Goal: Find specific page/section: Find specific page/section

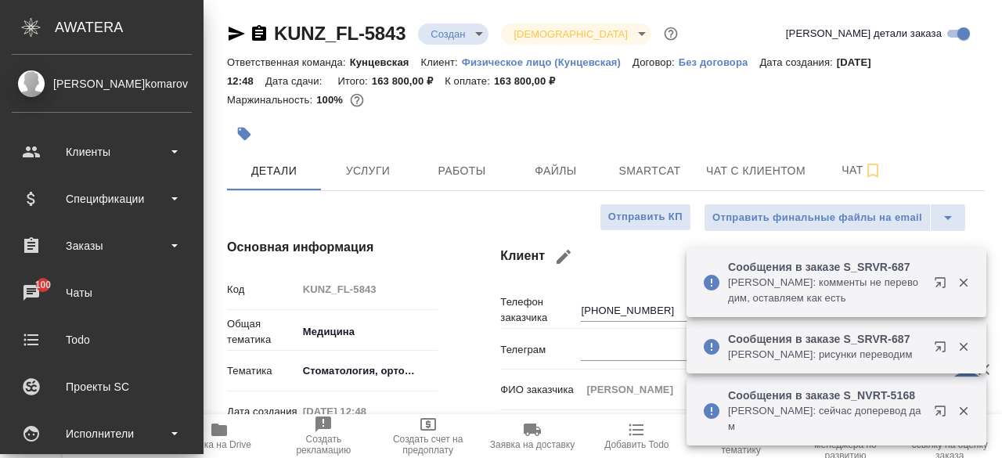
select select "RU"
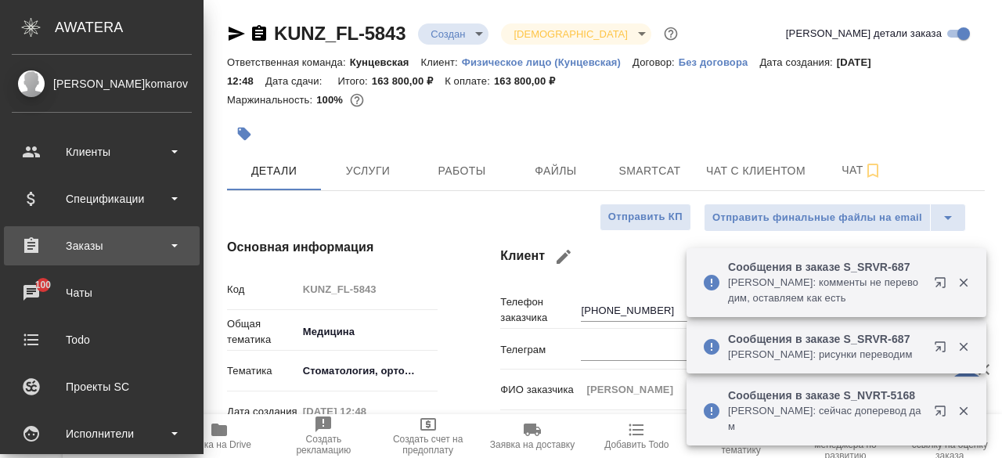
scroll to position [657, 0]
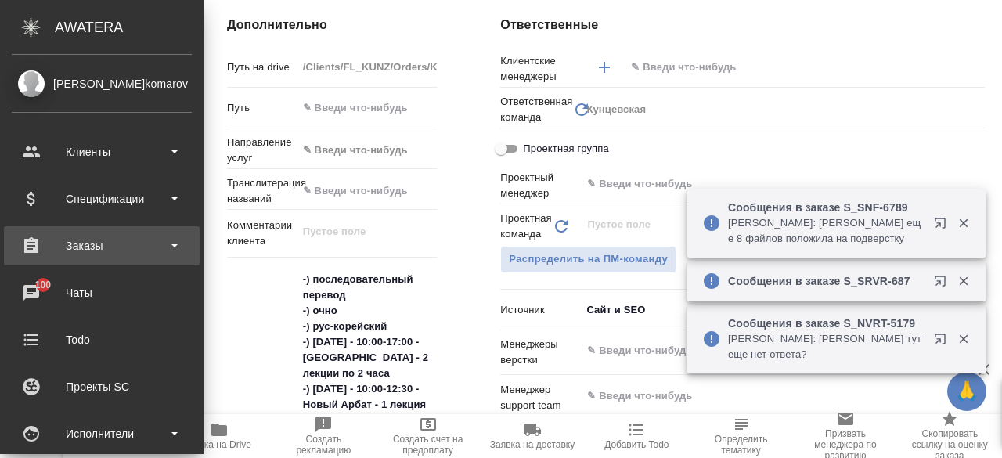
click at [138, 246] on div "Заказы" at bounding box center [102, 245] width 180 height 23
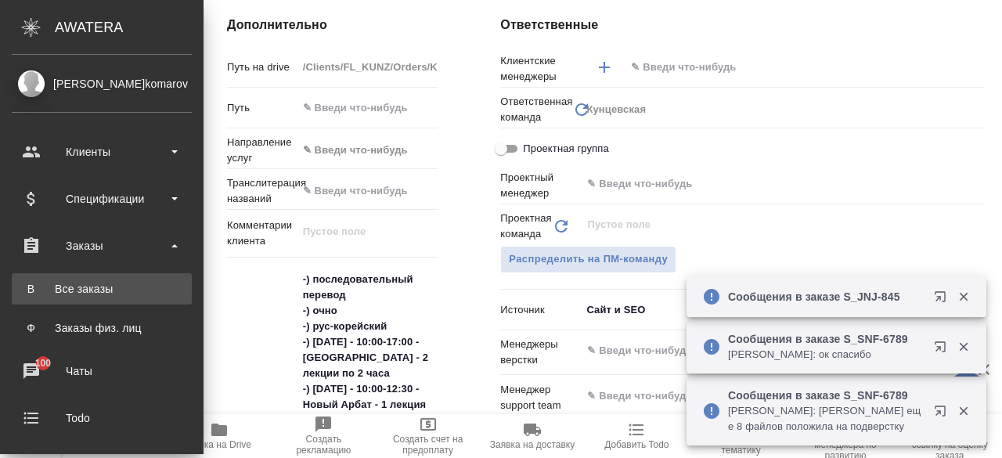
click at [103, 282] on div "Все заказы" at bounding box center [102, 289] width 164 height 16
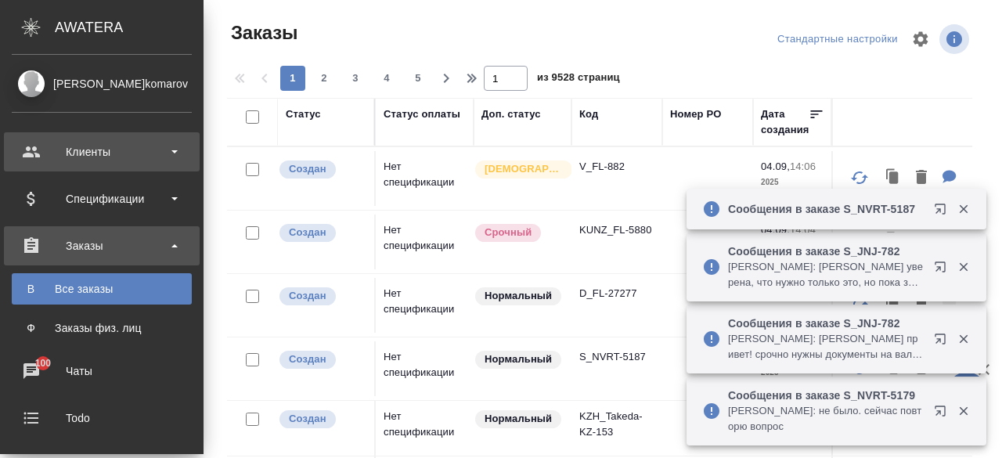
click at [149, 160] on div "Клиенты" at bounding box center [102, 151] width 180 height 23
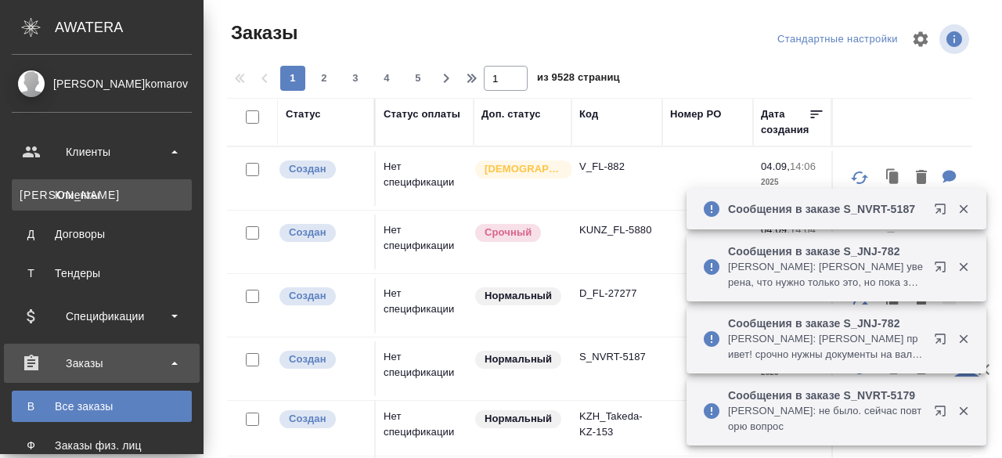
click at [86, 200] on div "Клиенты" at bounding box center [102, 195] width 164 height 16
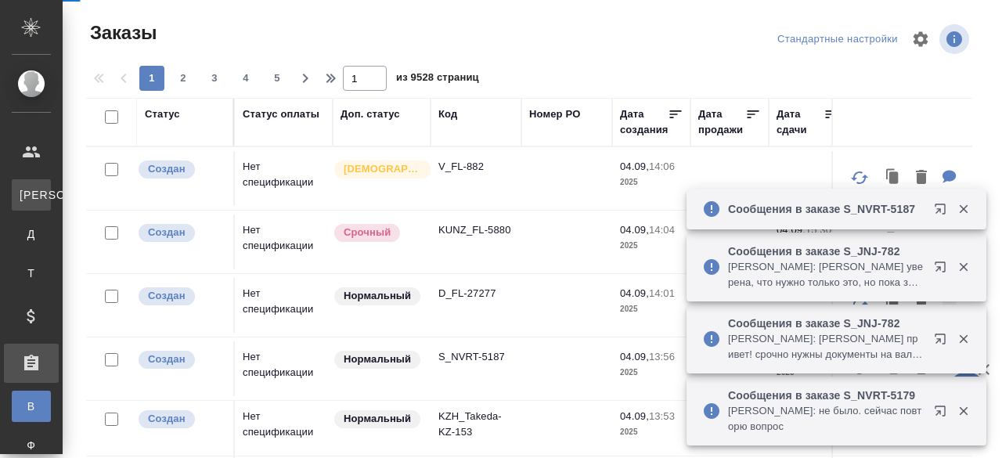
select select "RU"
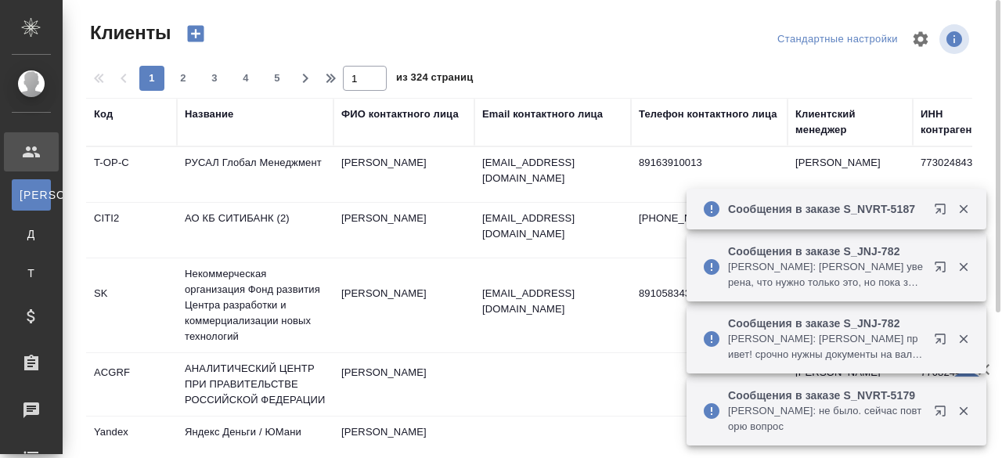
click at [222, 117] on div "Название" at bounding box center [209, 114] width 49 height 16
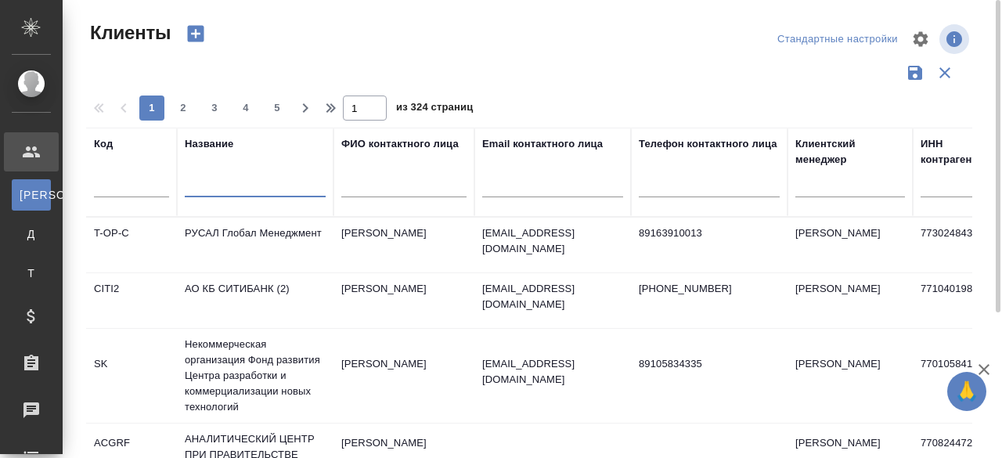
click at [214, 179] on input "text" at bounding box center [255, 188] width 141 height 20
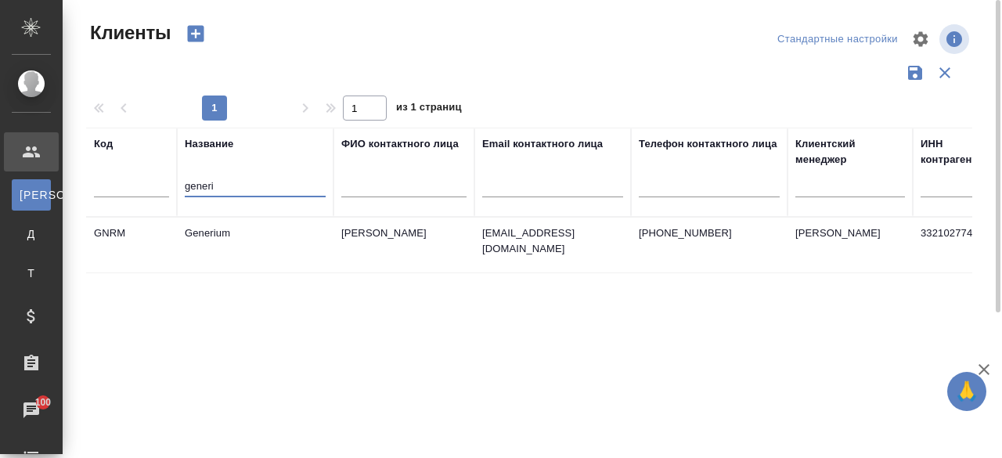
type input "generi"
click at [218, 254] on td "Generium" at bounding box center [255, 245] width 156 height 55
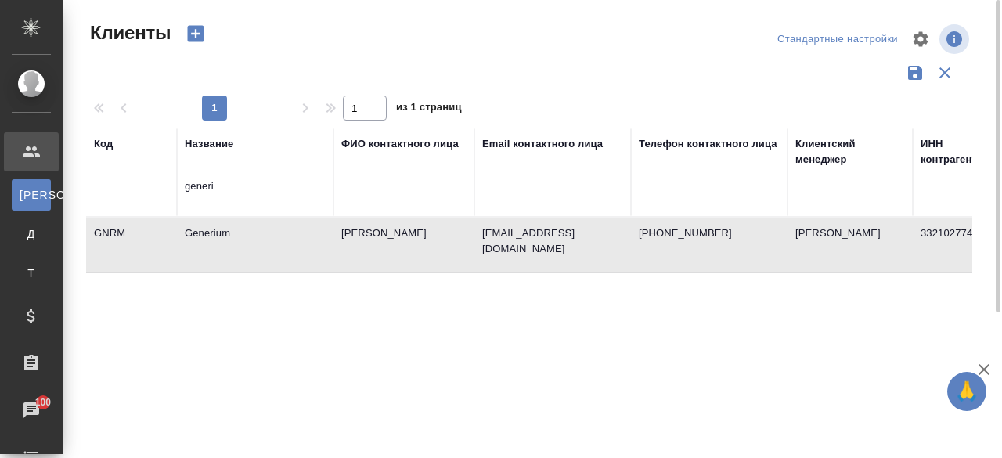
click at [218, 254] on td "Generium" at bounding box center [255, 245] width 156 height 55
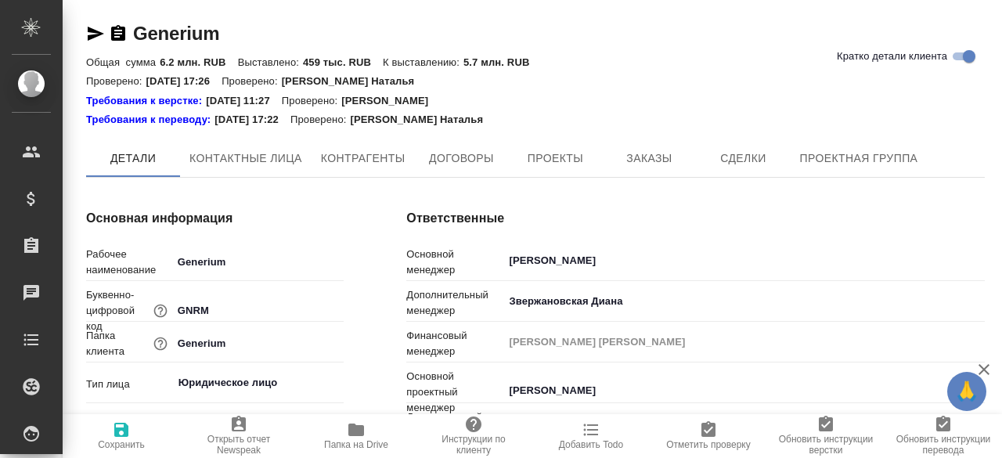
type textarea "x"
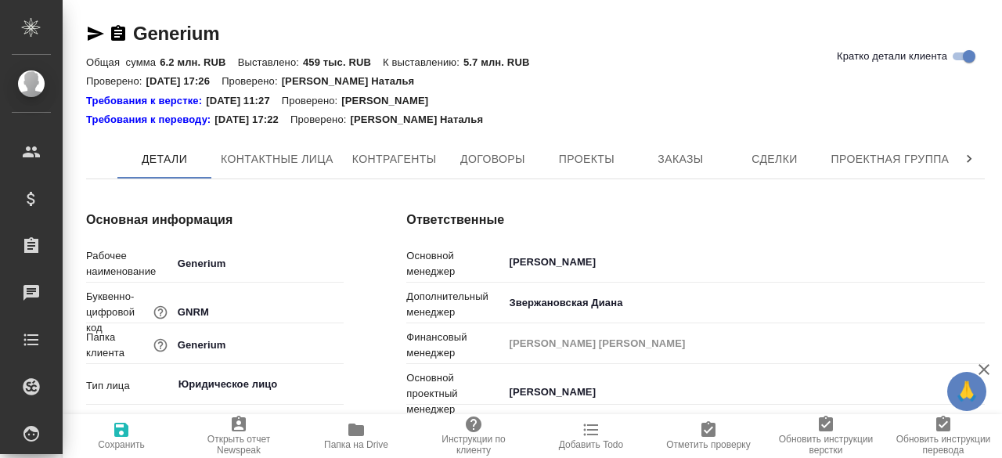
type textarea "x"
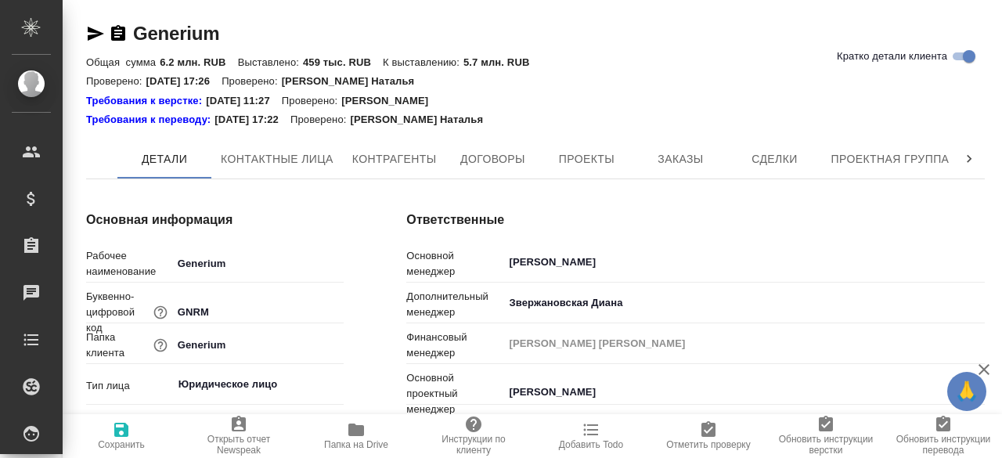
type textarea "x"
click at [662, 162] on span "Заказы" at bounding box center [679, 159] width 75 height 20
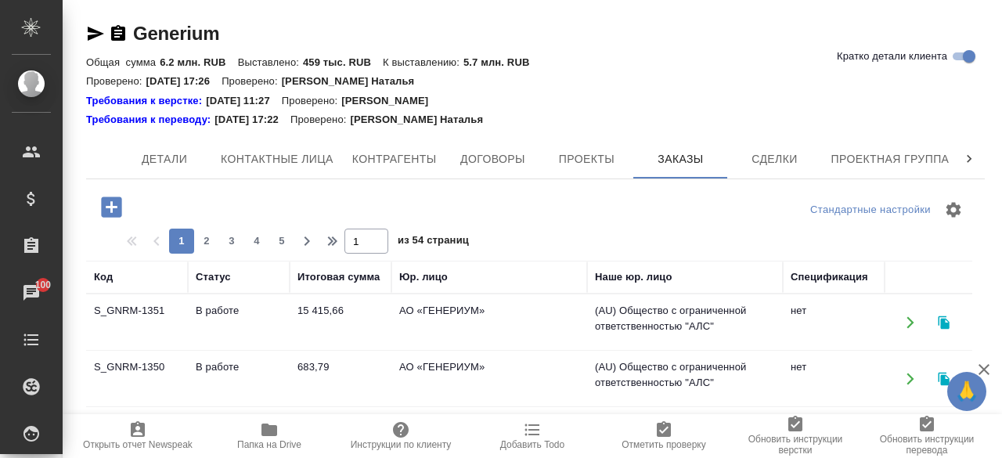
click at [512, 223] on div at bounding box center [536, 210] width 300 height 38
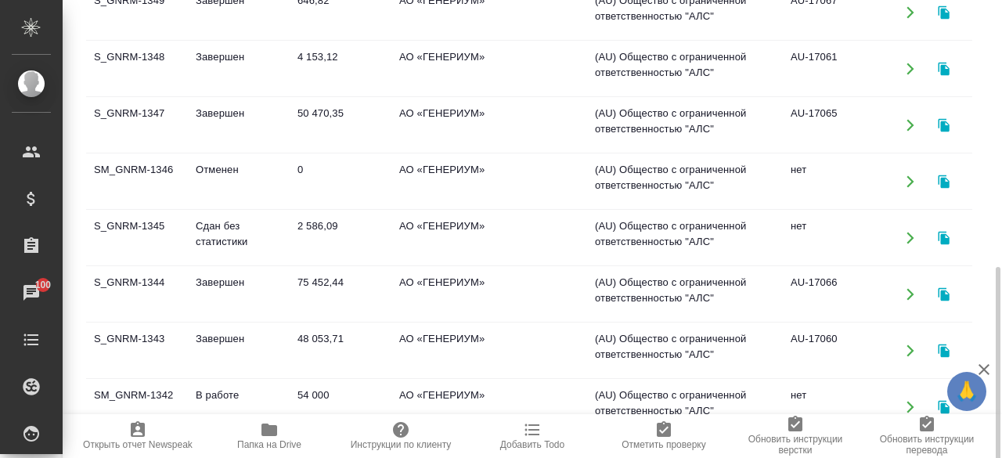
scroll to position [460, 0]
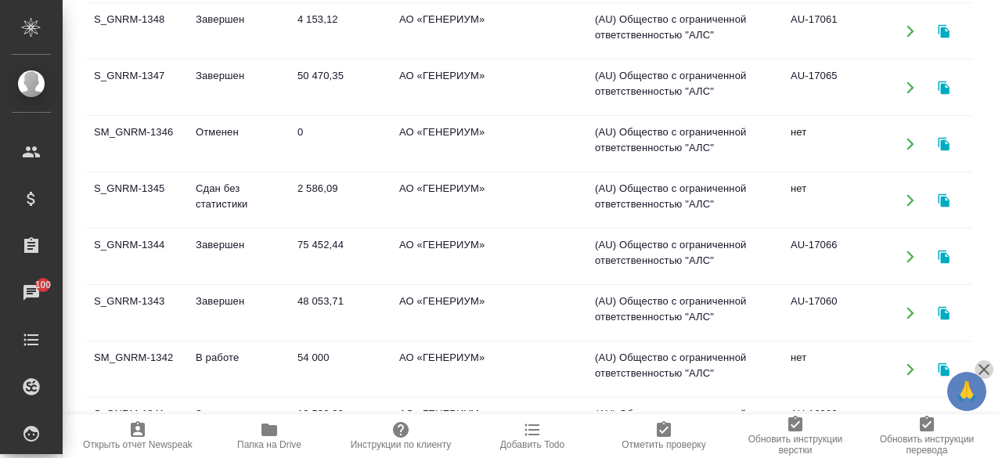
click at [981, 367] on icon "button" at bounding box center [983, 369] width 11 height 11
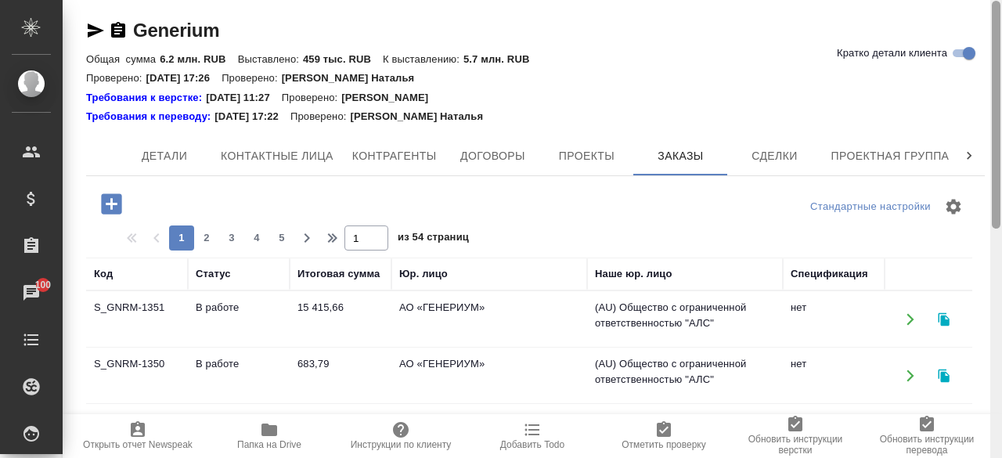
click at [994, 0] on div at bounding box center [996, 229] width 12 height 458
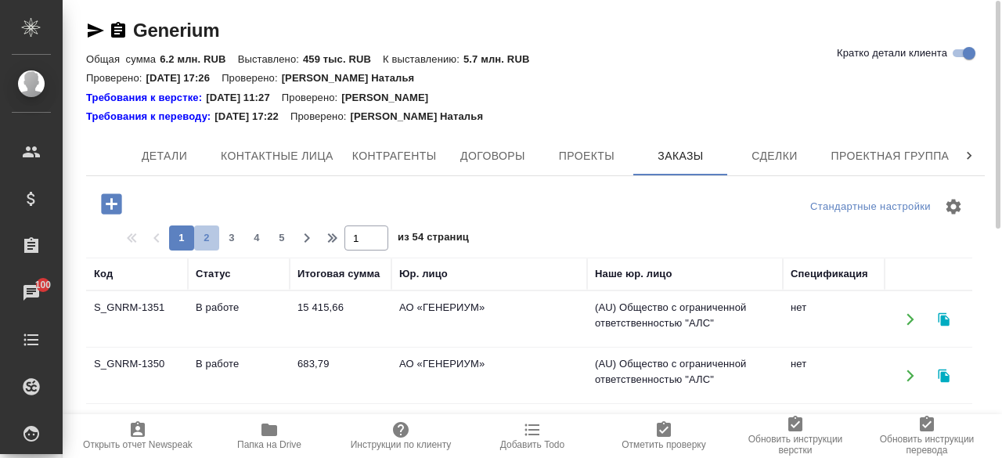
click at [214, 247] on button "2" at bounding box center [206, 237] width 25 height 25
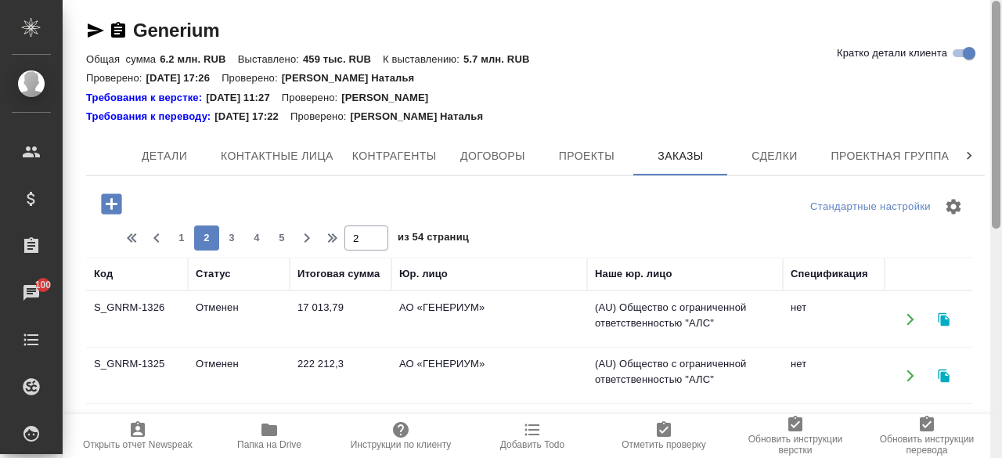
scroll to position [460, 0]
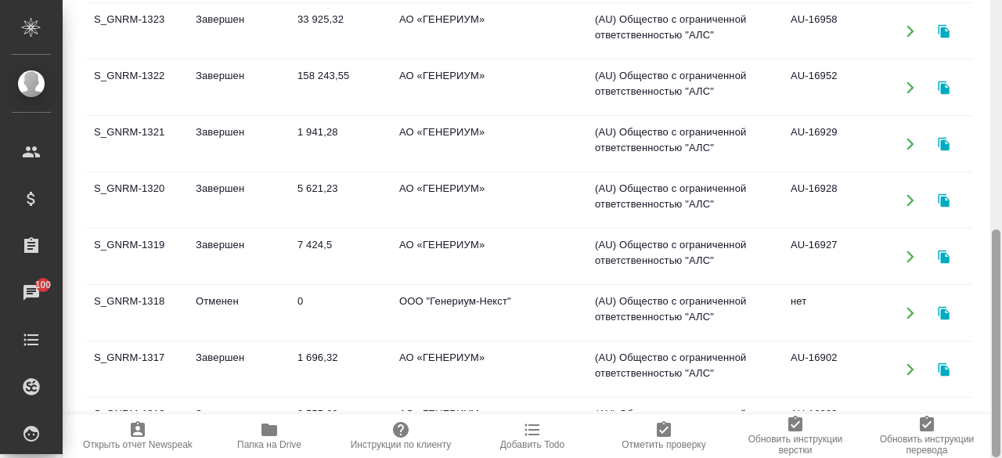
drag, startPoint x: 1001, startPoint y: 178, endPoint x: 994, endPoint y: 145, distance: 34.4
click at [994, 145] on div at bounding box center [996, 229] width 12 height 458
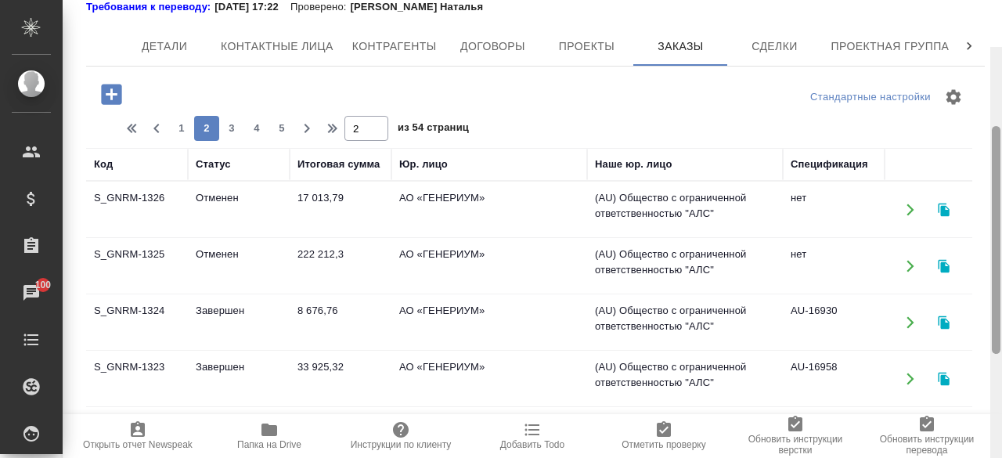
drag, startPoint x: 998, startPoint y: 264, endPoint x: 998, endPoint y: 88, distance: 175.3
click at [998, 126] on div at bounding box center [995, 240] width 9 height 228
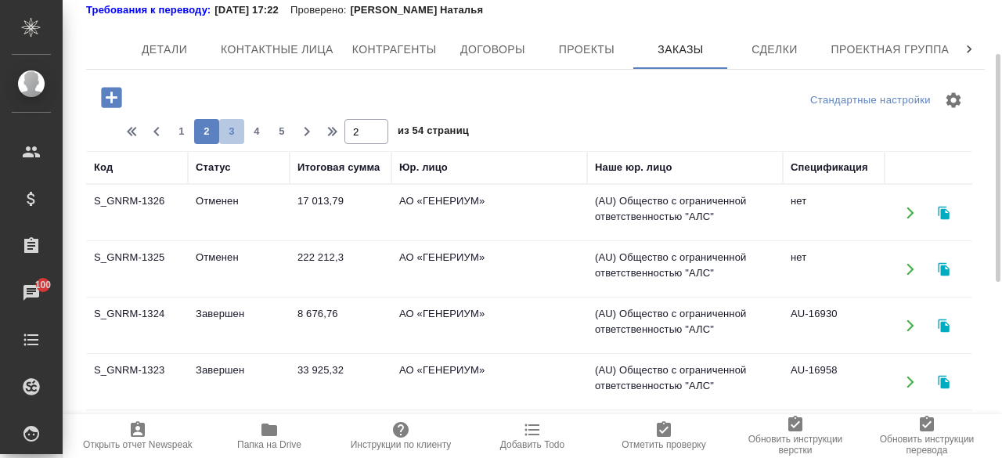
click at [233, 126] on span "3" at bounding box center [231, 132] width 25 height 16
type input "3"
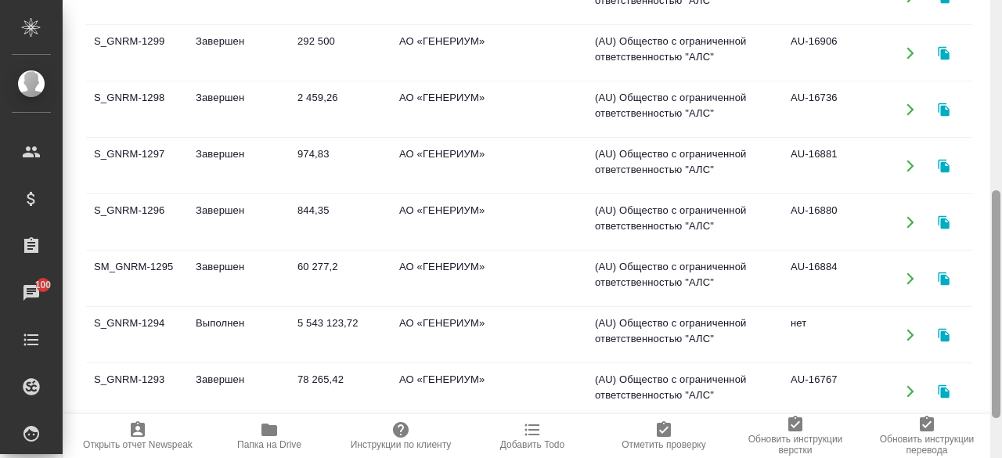
drag, startPoint x: 997, startPoint y: 146, endPoint x: 994, endPoint y: 286, distance: 140.1
click at [994, 286] on div at bounding box center [995, 304] width 9 height 228
